Goal: Task Accomplishment & Management: Complete application form

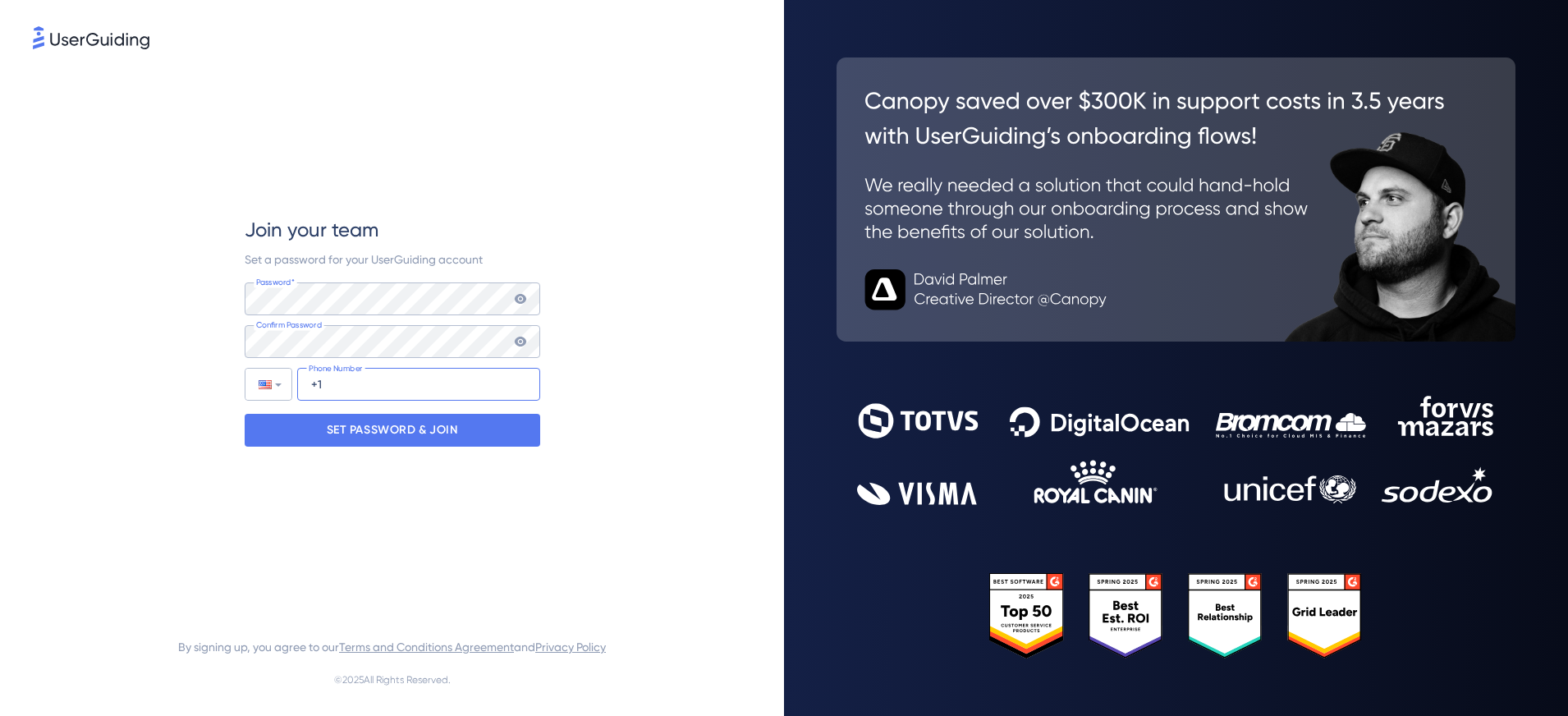
click at [420, 391] on input "+1" at bounding box center [419, 384] width 243 height 33
click at [406, 442] on p "SET PASSWORD & JOIN" at bounding box center [392, 430] width 132 height 26
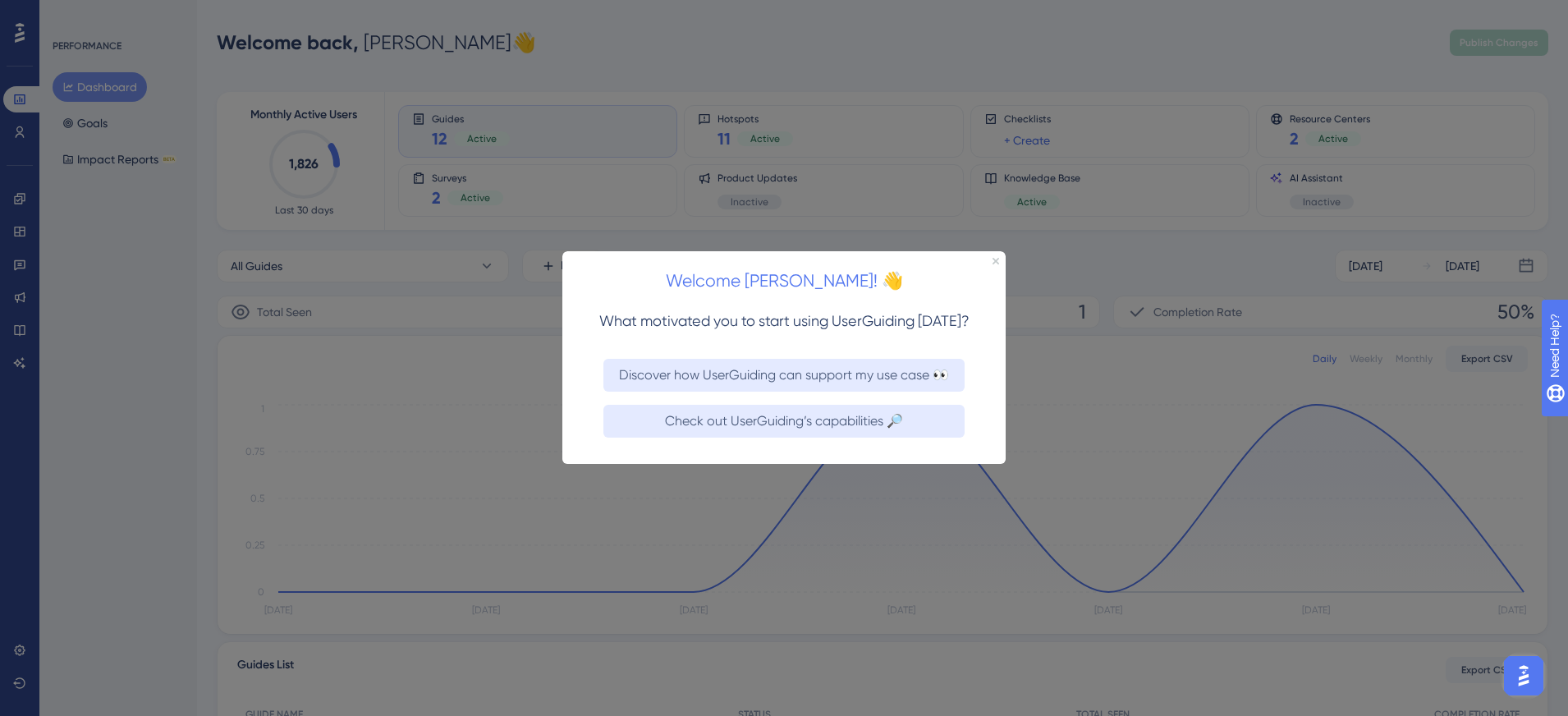
click at [1012, 277] on div at bounding box center [784, 358] width 1568 height 716
click at [992, 268] on h2 "Welcome [PERSON_NAME]! 👋" at bounding box center [784, 281] width 417 height 28
click at [996, 261] on icon "Close Preview" at bounding box center [996, 262] width 7 height 7
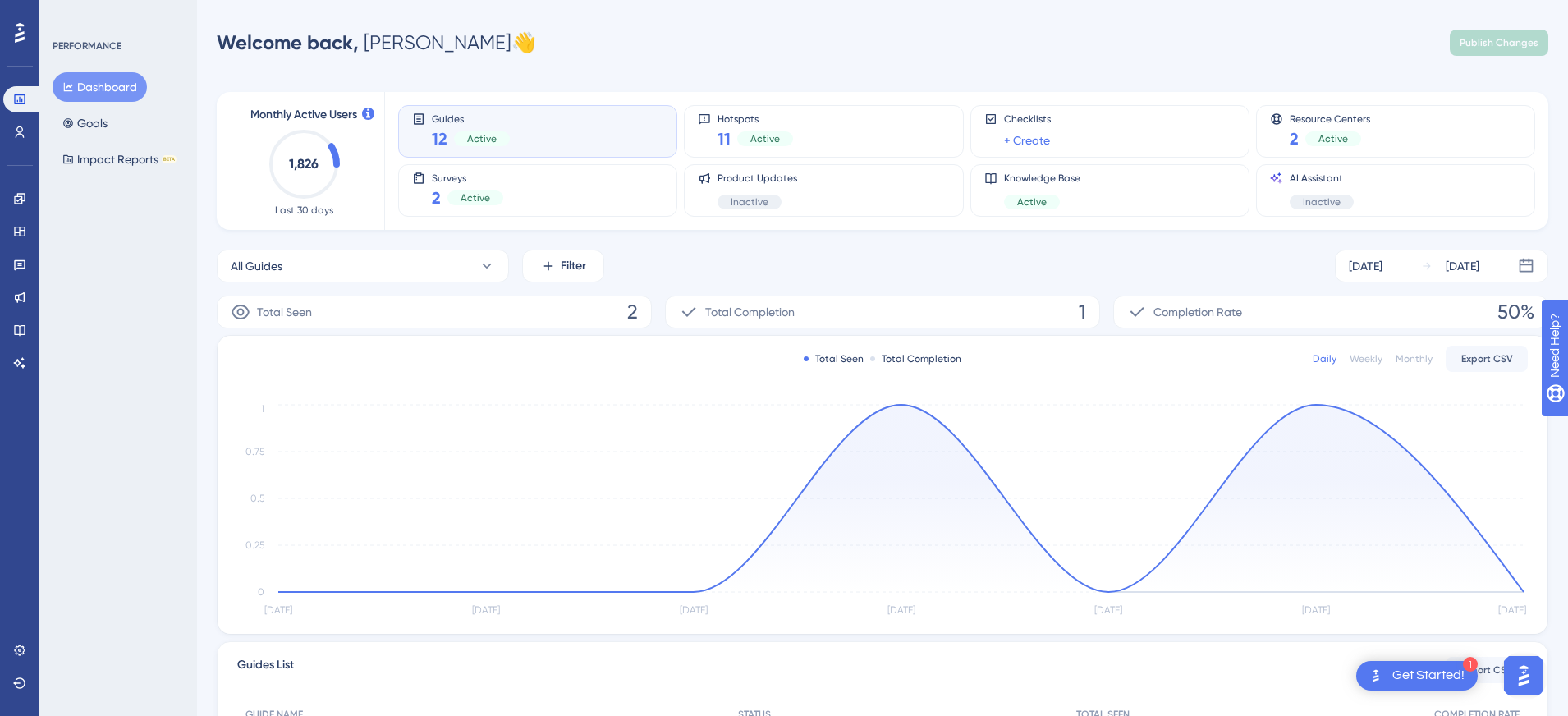
click at [998, 257] on div "All Guides Filter [DATE] [DATE]" at bounding box center [883, 266] width 1332 height 33
click at [1076, 57] on div "Welcome back, [PERSON_NAME] 👋 Publish Changes" at bounding box center [883, 42] width 1332 height 33
